Goal: Task Accomplishment & Management: Manage account settings

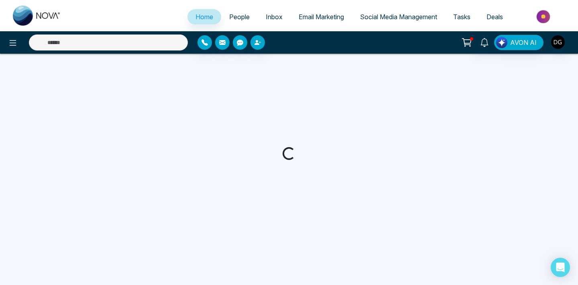
select select "*"
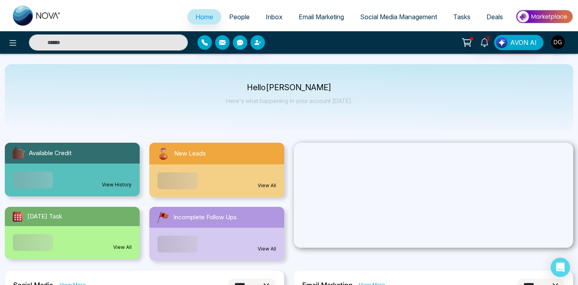
click at [240, 19] on span "People" at bounding box center [239, 17] width 20 height 8
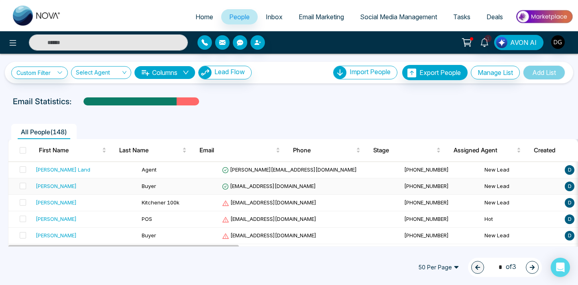
scroll to position [14, 0]
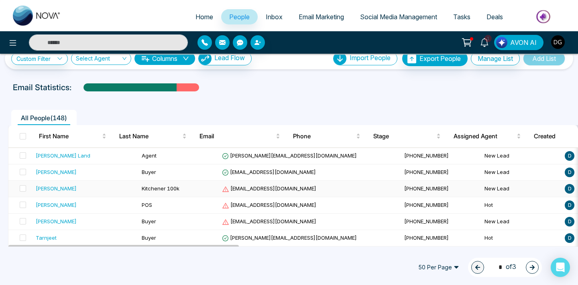
click at [142, 189] on span "Kitchener 100k" at bounding box center [161, 188] width 38 height 6
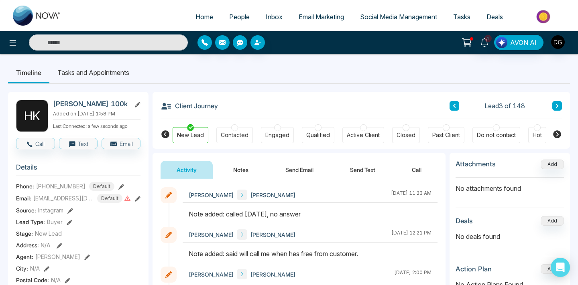
click at [243, 176] on button "Notes" at bounding box center [240, 170] width 47 height 18
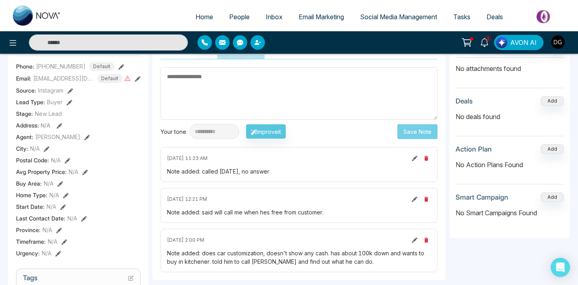
scroll to position [21, 0]
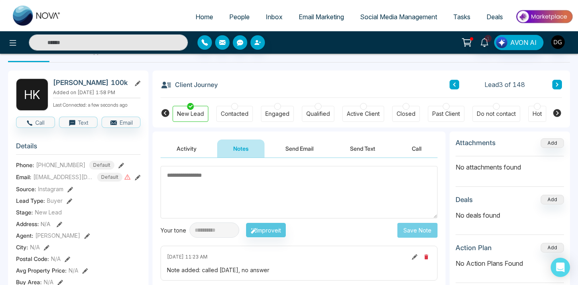
click at [204, 176] on textarea at bounding box center [299, 192] width 277 height 53
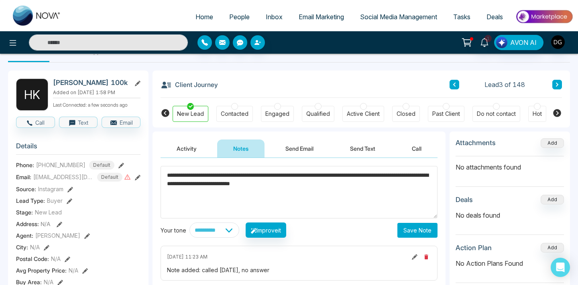
type textarea "**********"
click at [415, 224] on button "Save Note" at bounding box center [417, 230] width 40 height 15
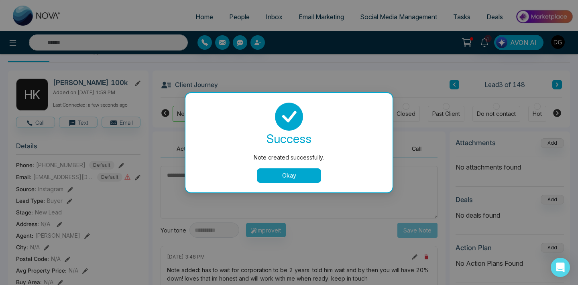
click at [294, 177] on button "Okay" at bounding box center [289, 176] width 64 height 14
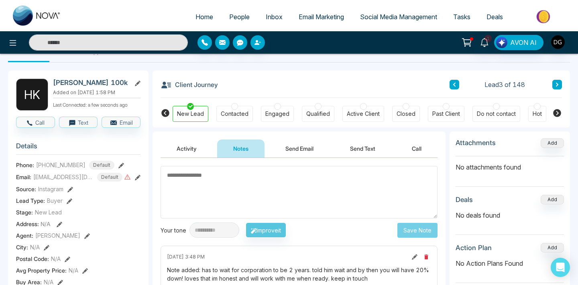
click at [234, 22] on link "People" at bounding box center [239, 16] width 37 height 15
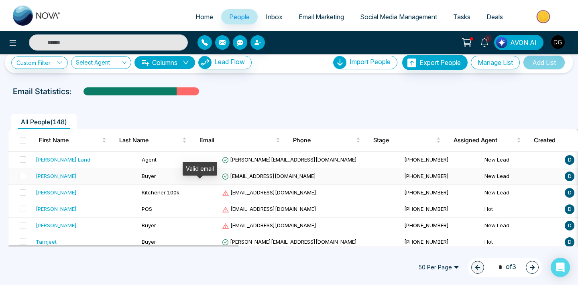
scroll to position [13, 0]
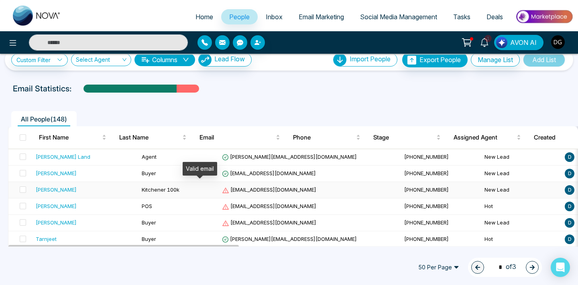
click at [189, 190] on td "Kitchener 100k" at bounding box center [179, 190] width 80 height 16
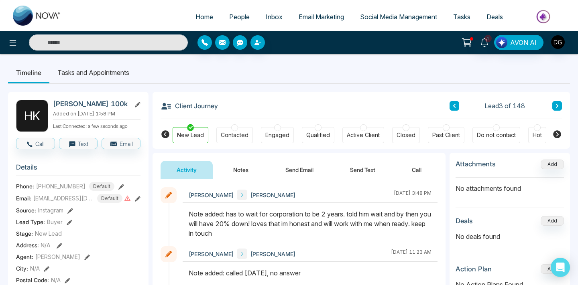
scroll to position [0, 35]
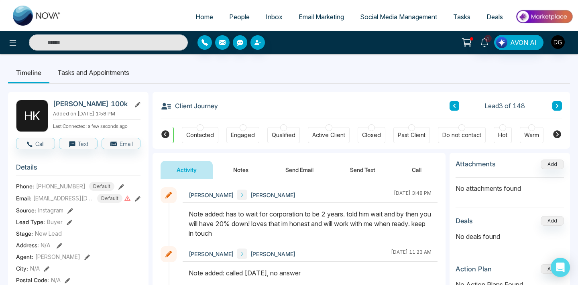
click at [501, 126] on div at bounding box center [502, 127] width 7 height 7
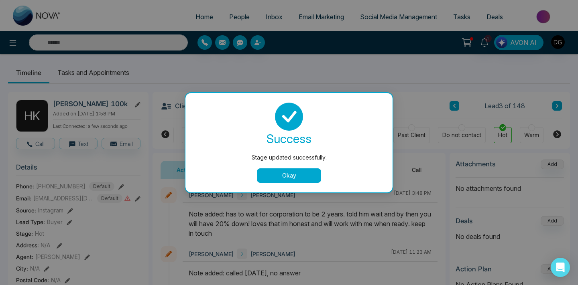
click at [301, 177] on button "Okay" at bounding box center [289, 176] width 64 height 14
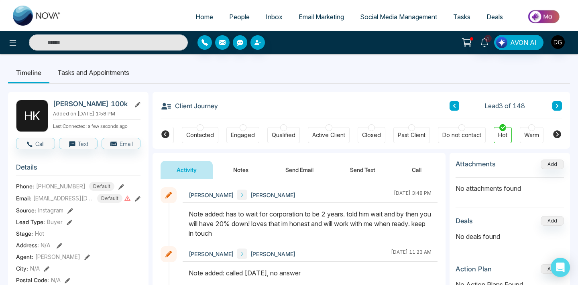
click at [234, 16] on span "People" at bounding box center [239, 17] width 20 height 8
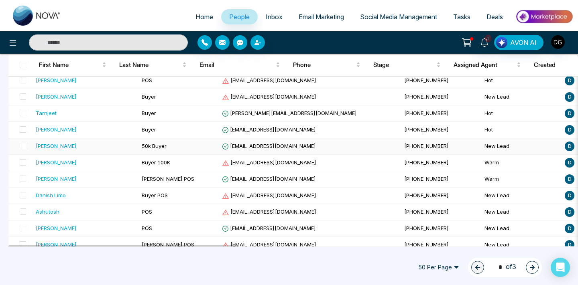
scroll to position [145, 0]
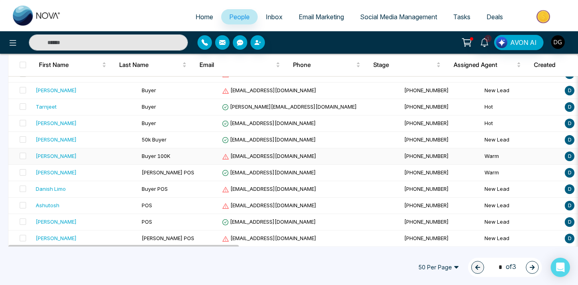
click at [139, 164] on td "Buyer 100K" at bounding box center [179, 157] width 80 height 16
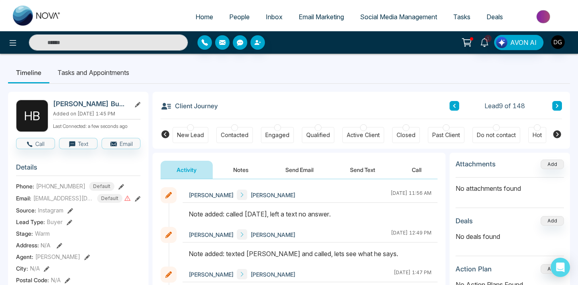
click at [230, 19] on span "People" at bounding box center [239, 17] width 20 height 8
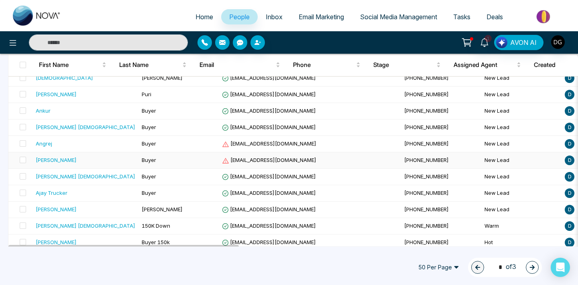
scroll to position [740, 0]
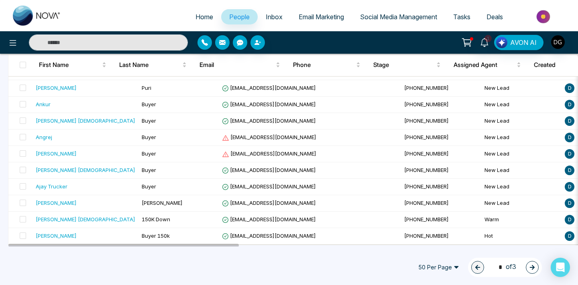
click at [532, 267] on icon "button" at bounding box center [533, 268] width 6 height 6
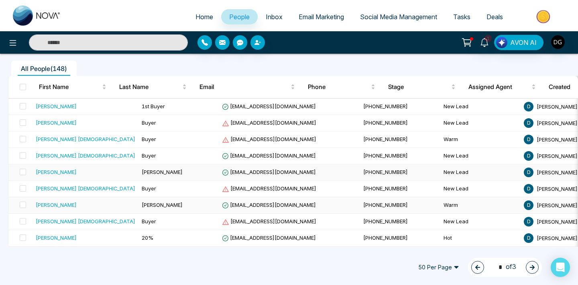
scroll to position [61, 0]
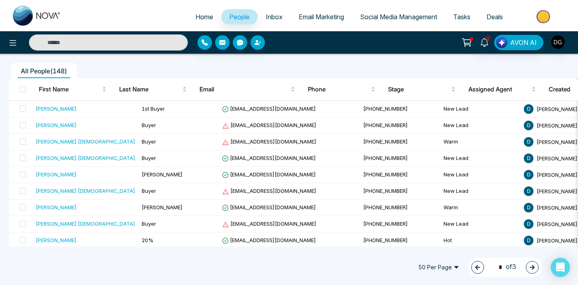
click at [534, 265] on icon "button" at bounding box center [533, 268] width 6 height 6
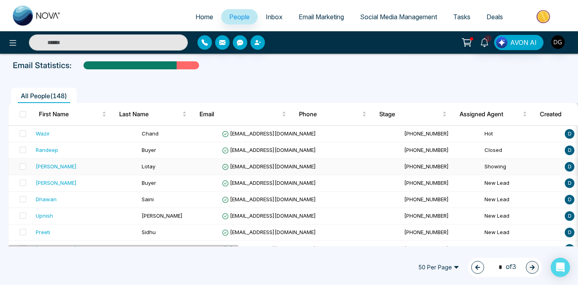
scroll to position [22, 0]
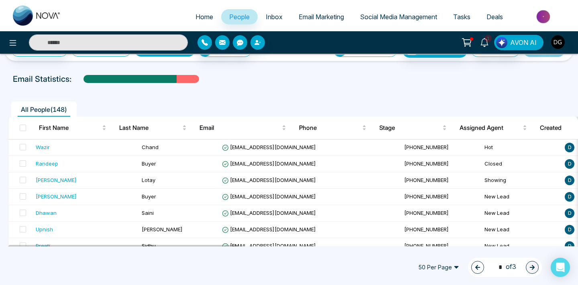
click at [474, 262] on button "button" at bounding box center [477, 267] width 13 height 13
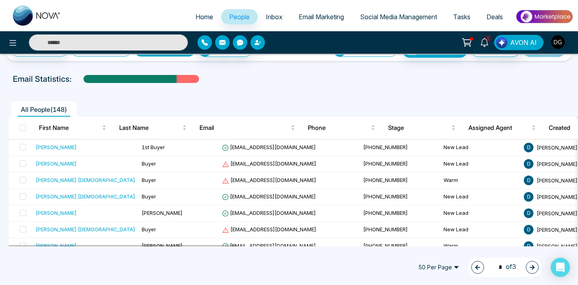
click at [475, 266] on icon "button" at bounding box center [478, 268] width 6 height 6
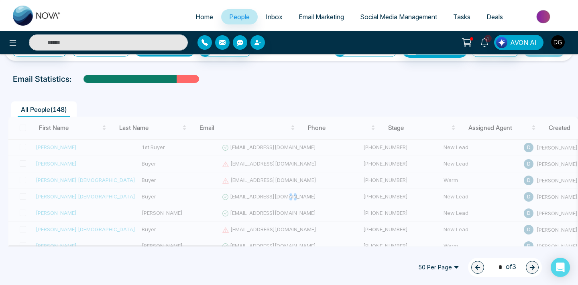
type input "*"
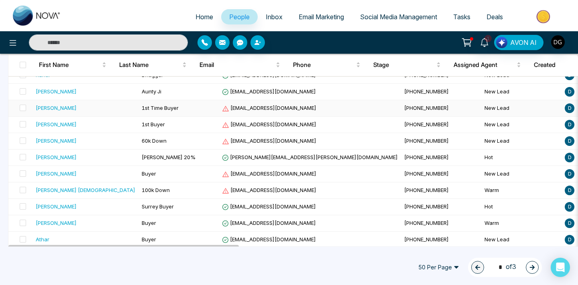
scroll to position [560, 0]
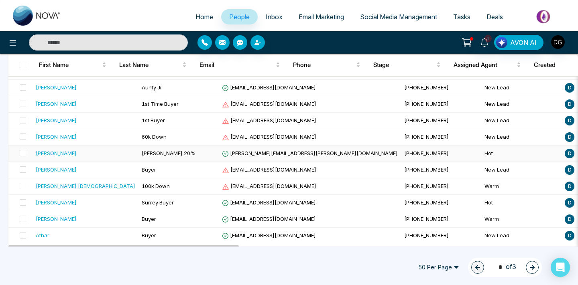
click at [76, 149] on div "[PERSON_NAME]" at bounding box center [86, 153] width 100 height 8
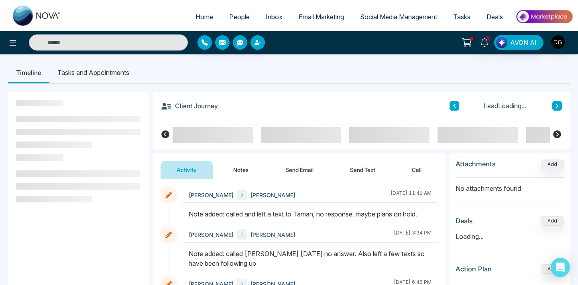
click at [248, 174] on button "Notes" at bounding box center [240, 170] width 47 height 18
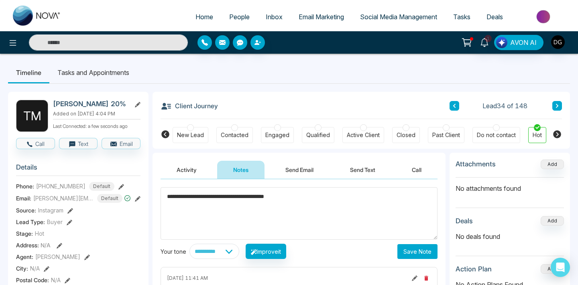
type textarea "**********"
click at [424, 250] on button "Save Note" at bounding box center [417, 251] width 40 height 15
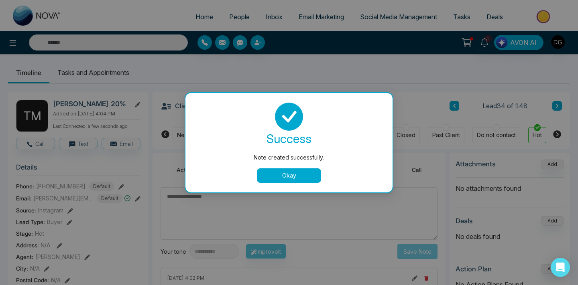
click at [293, 183] on div "success Note created successfully. Okay" at bounding box center [288, 143] width 207 height 100
click at [281, 171] on button "Okay" at bounding box center [289, 176] width 64 height 14
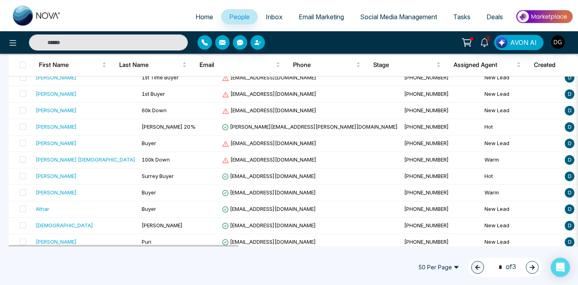
scroll to position [588, 0]
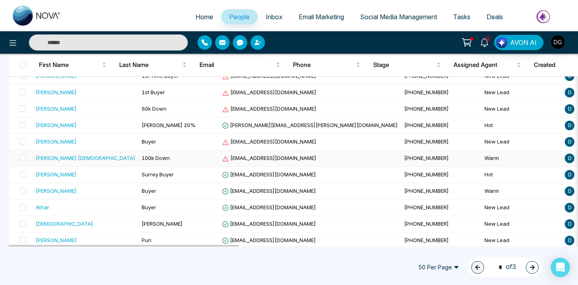
click at [98, 156] on div "[PERSON_NAME] [DEMOGRAPHIC_DATA]" at bounding box center [86, 158] width 100 height 8
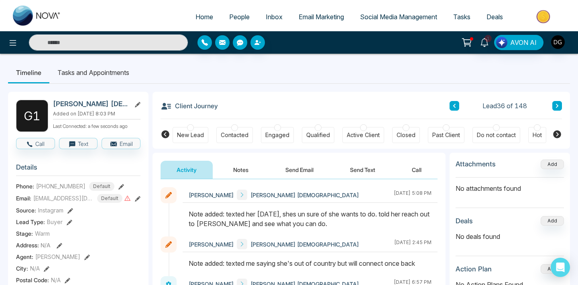
click at [236, 172] on button "Notes" at bounding box center [240, 170] width 47 height 18
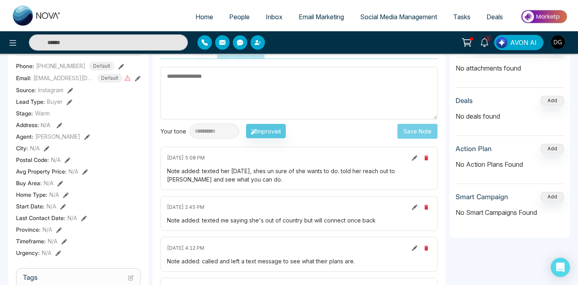
scroll to position [116, 0]
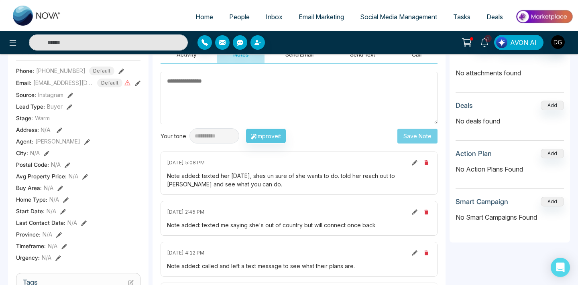
click at [186, 81] on textarea at bounding box center [299, 98] width 277 height 53
type textarea "*"
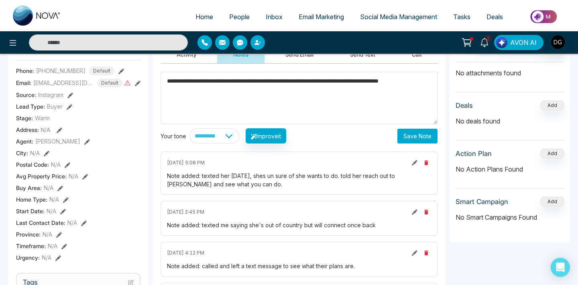
type textarea "**********"
click at [425, 133] on button "Save Note" at bounding box center [417, 136] width 40 height 15
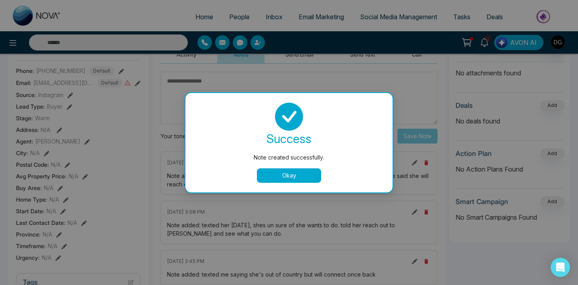
click at [273, 172] on button "Okay" at bounding box center [289, 176] width 64 height 14
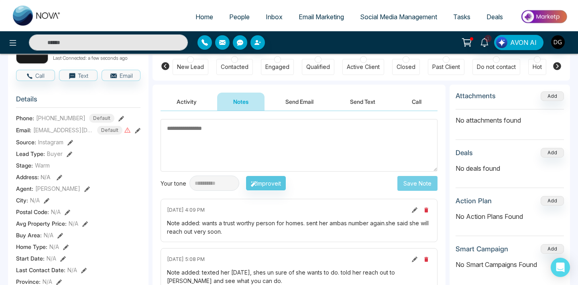
scroll to position [46, 0]
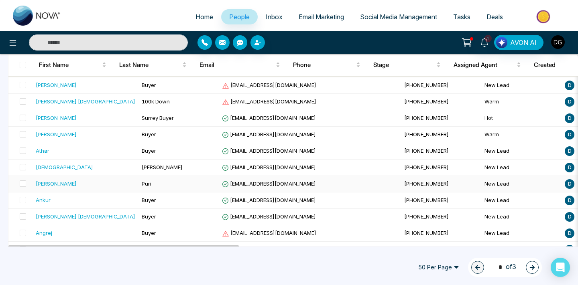
scroll to position [617, 0]
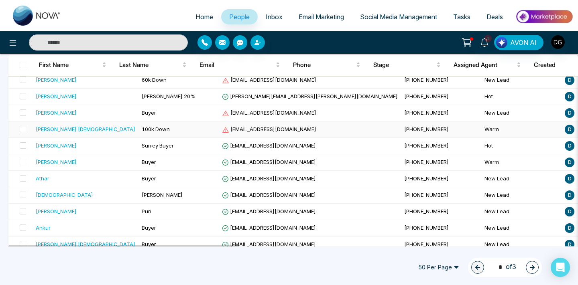
click at [142, 128] on span "100k Down" at bounding box center [156, 129] width 28 height 6
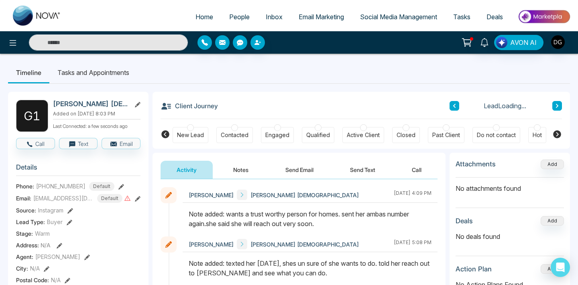
click at [277, 130] on div at bounding box center [277, 127] width 7 height 7
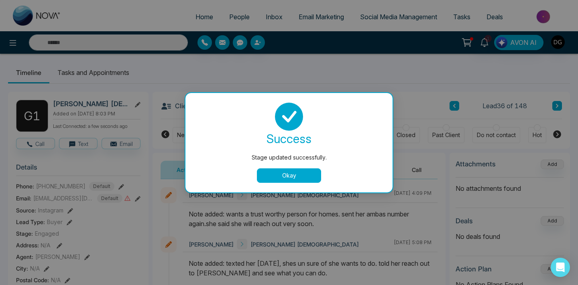
click at [317, 181] on button "Okay" at bounding box center [289, 176] width 64 height 14
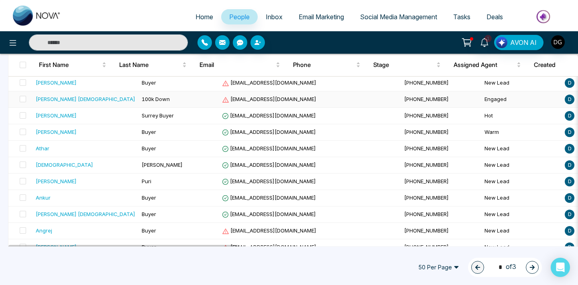
scroll to position [740, 0]
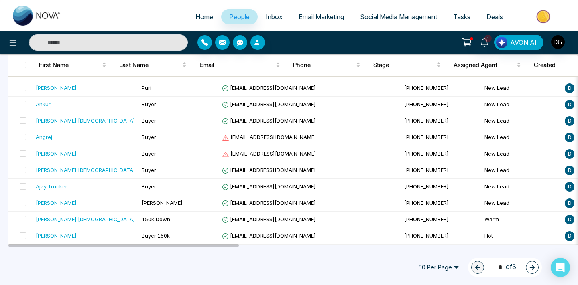
click at [533, 268] on icon "button" at bounding box center [532, 267] width 5 height 5
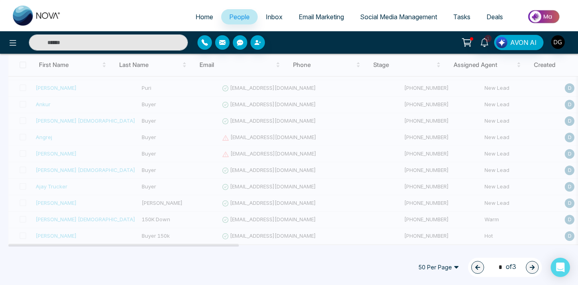
type input "*"
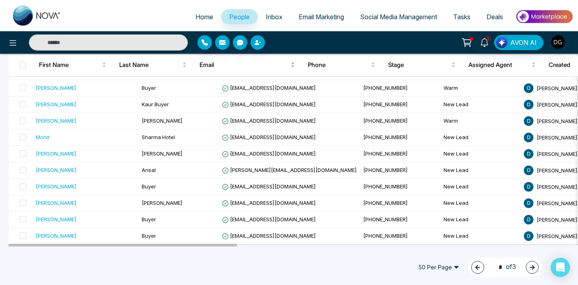
scroll to position [738, 0]
